Goal: Information Seeking & Learning: Learn about a topic

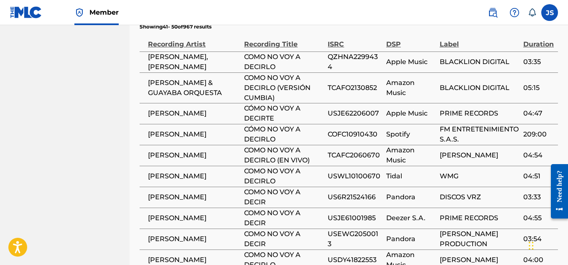
scroll to position [702, 0]
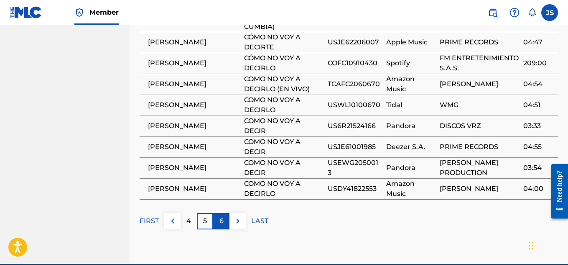
click at [222, 216] on p "6" at bounding box center [222, 221] width 4 height 10
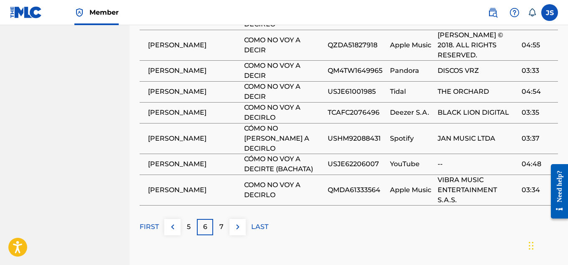
scroll to position [735, 0]
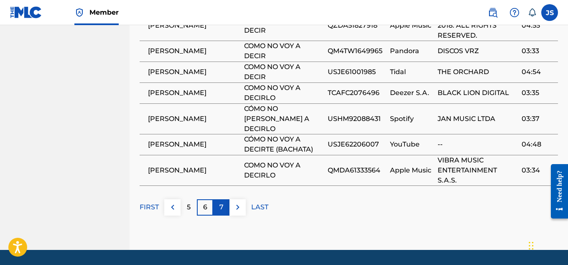
click at [220, 202] on p "7" at bounding box center [222, 207] width 4 height 10
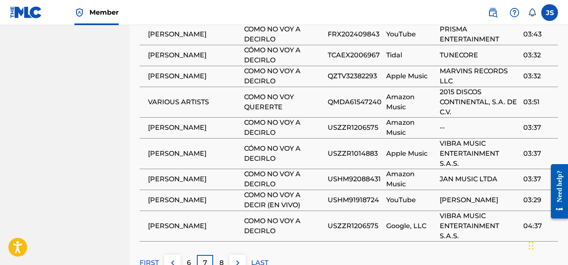
scroll to position [701, 0]
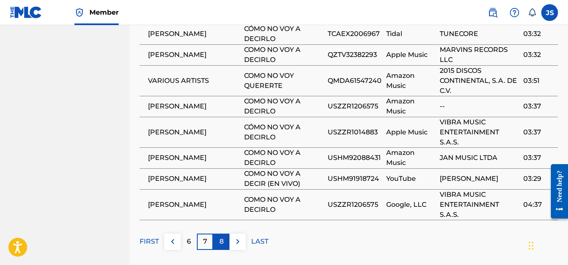
click at [219, 233] on div "8" at bounding box center [221, 241] width 16 height 16
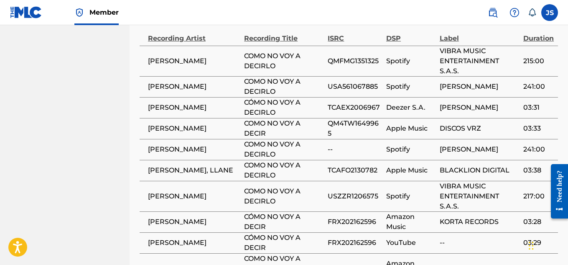
scroll to position [637, 0]
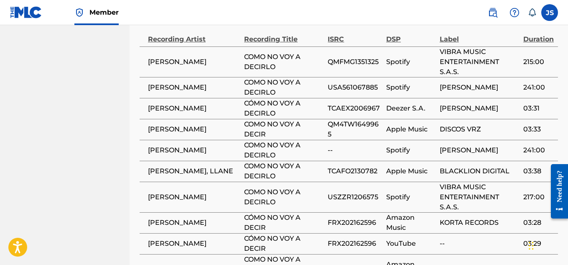
scroll to position [747, 0]
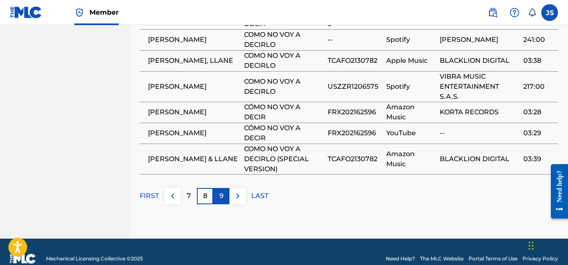
click at [220, 191] on p "9" at bounding box center [222, 196] width 4 height 10
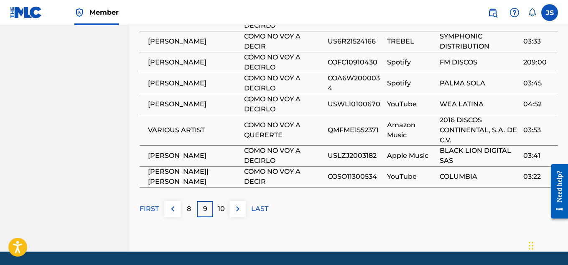
scroll to position [725, 0]
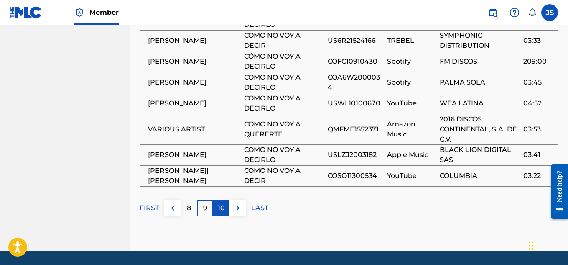
click at [222, 203] on p "10" at bounding box center [221, 208] width 7 height 10
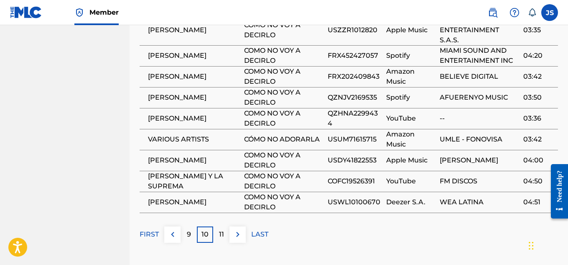
scroll to position [690, 0]
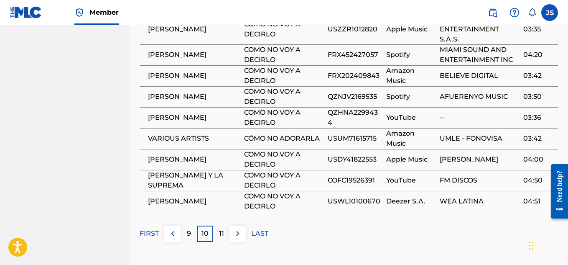
click at [224, 225] on div "11" at bounding box center [221, 233] width 16 height 16
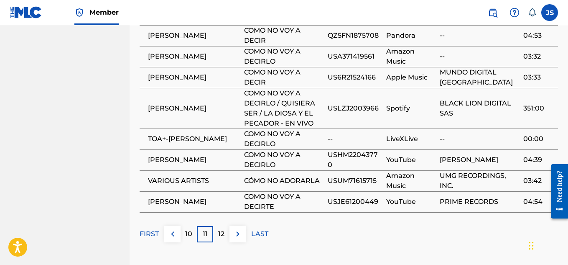
scroll to position [711, 0]
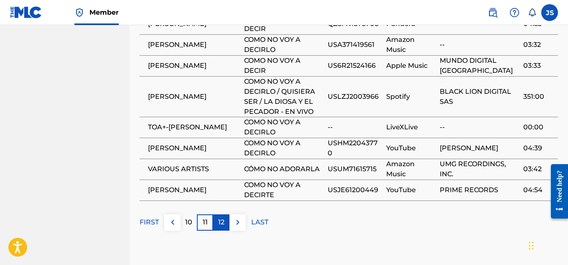
click at [218, 217] on p "12" at bounding box center [221, 222] width 6 height 10
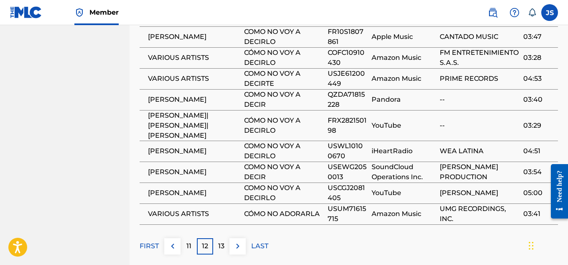
scroll to position [679, 0]
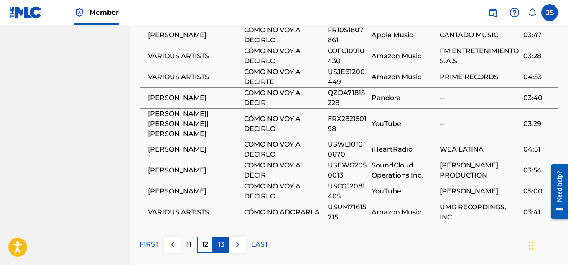
click at [222, 239] on p "13" at bounding box center [221, 244] width 6 height 10
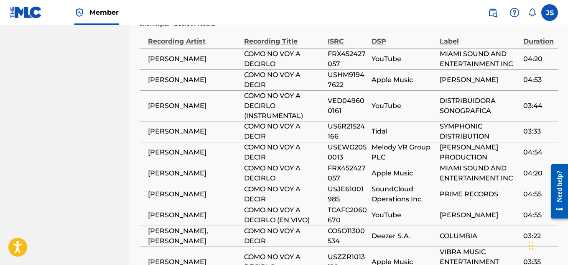
scroll to position [634, 0]
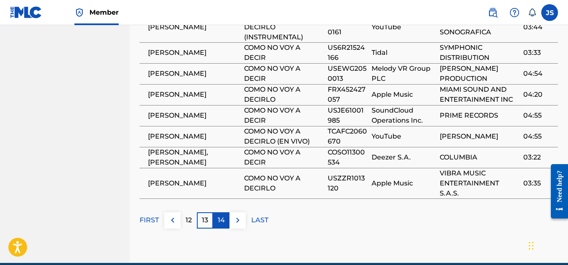
click at [225, 212] on div "14" at bounding box center [221, 220] width 16 height 16
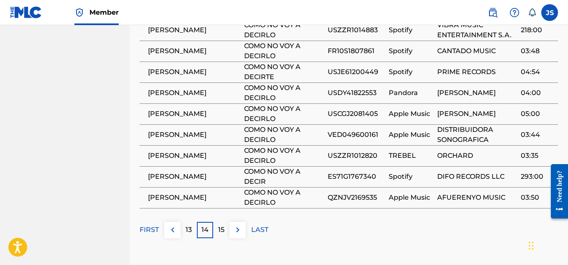
scroll to position [685, 0]
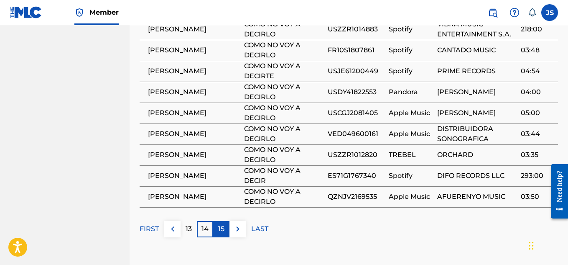
click at [224, 224] on p "15" at bounding box center [221, 229] width 6 height 10
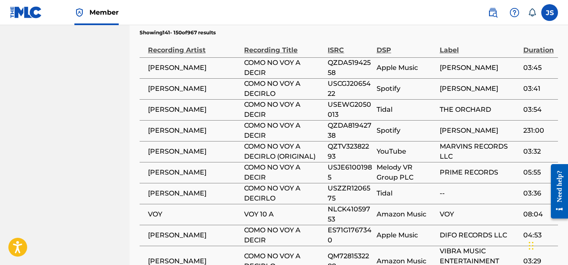
scroll to position [625, 0]
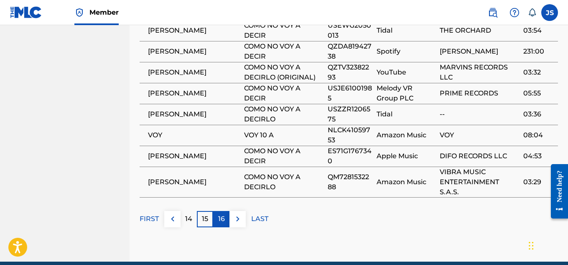
click at [219, 214] on p "16" at bounding box center [221, 219] width 7 height 10
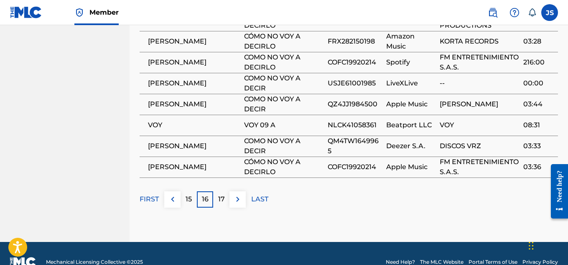
scroll to position [715, 0]
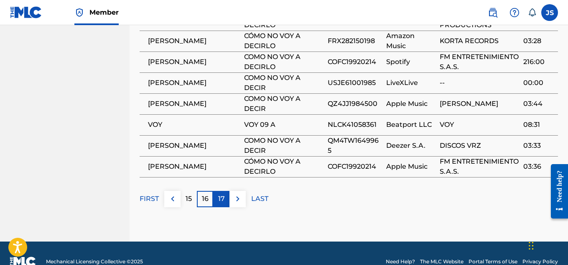
click at [222, 194] on p "17" at bounding box center [221, 199] width 7 height 10
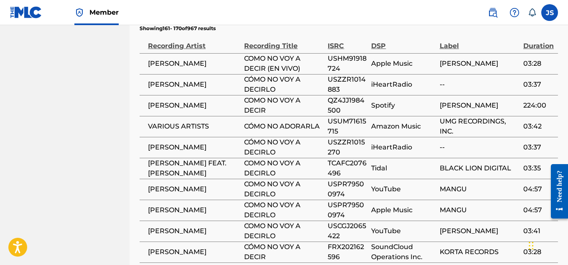
scroll to position [630, 0]
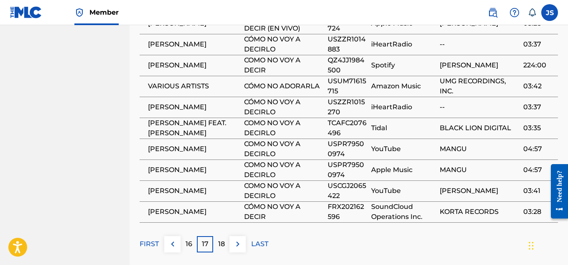
scroll to position [670, 0]
drag, startPoint x: 219, startPoint y: 228, endPoint x: 115, endPoint y: 218, distance: 104.6
